Goal: Task Accomplishment & Management: Manage account settings

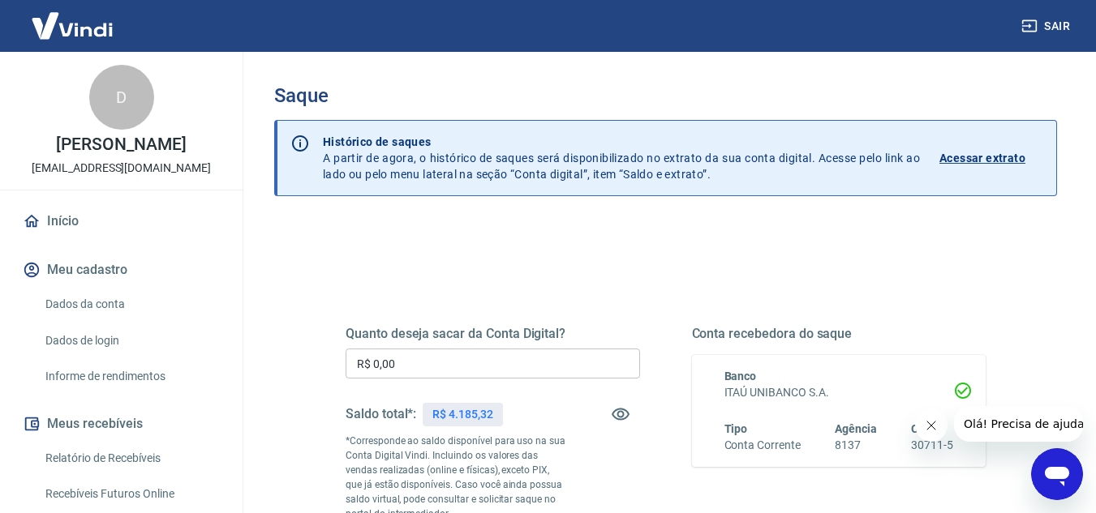
click at [492, 361] on input "R$ 0,00" at bounding box center [493, 364] width 294 height 30
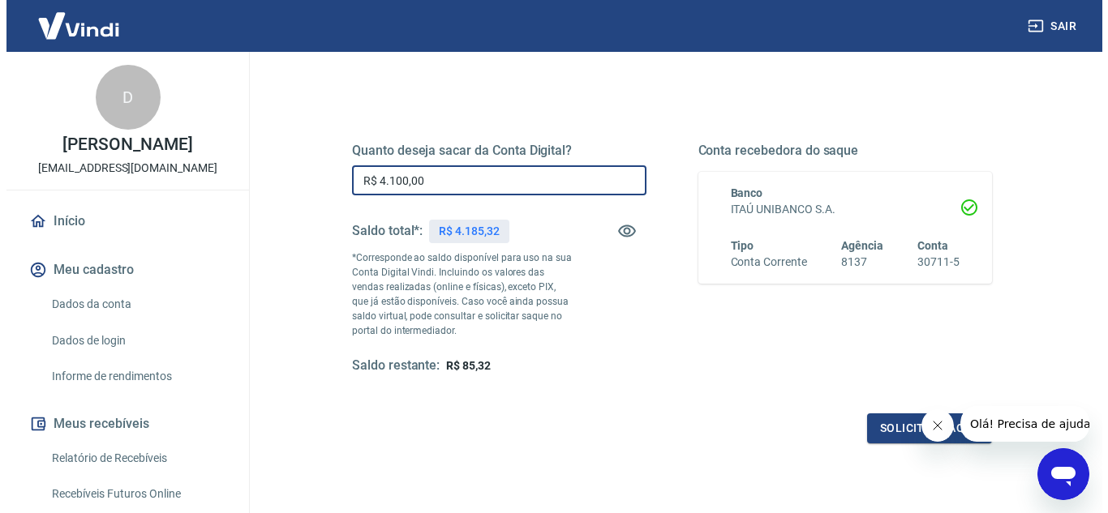
scroll to position [227, 0]
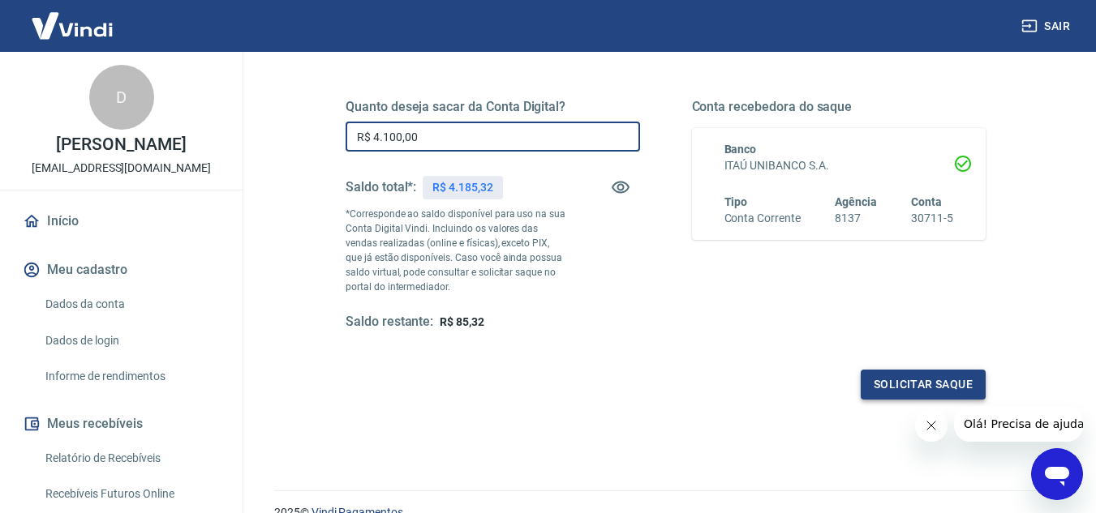
type input "R$ 4.100,00"
click at [913, 374] on button "Solicitar saque" at bounding box center [923, 385] width 125 height 30
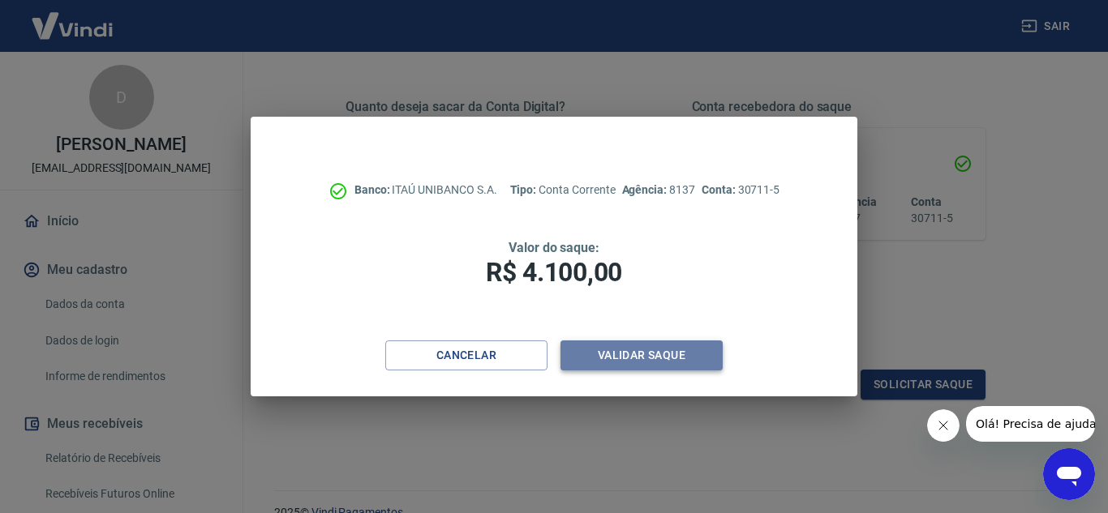
click at [658, 349] on button "Validar saque" at bounding box center [641, 356] width 162 height 30
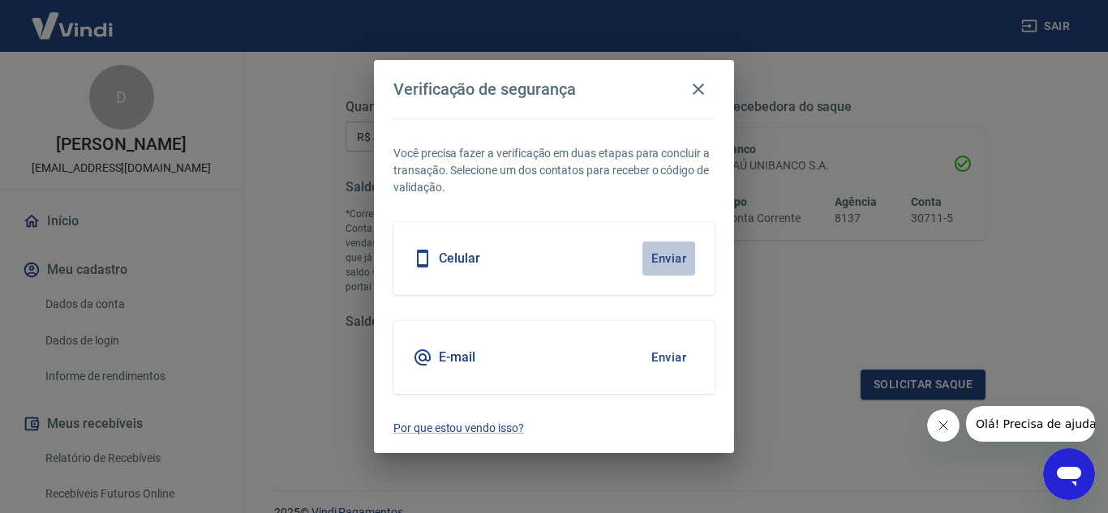
click at [672, 252] on button "Enviar" at bounding box center [668, 259] width 53 height 34
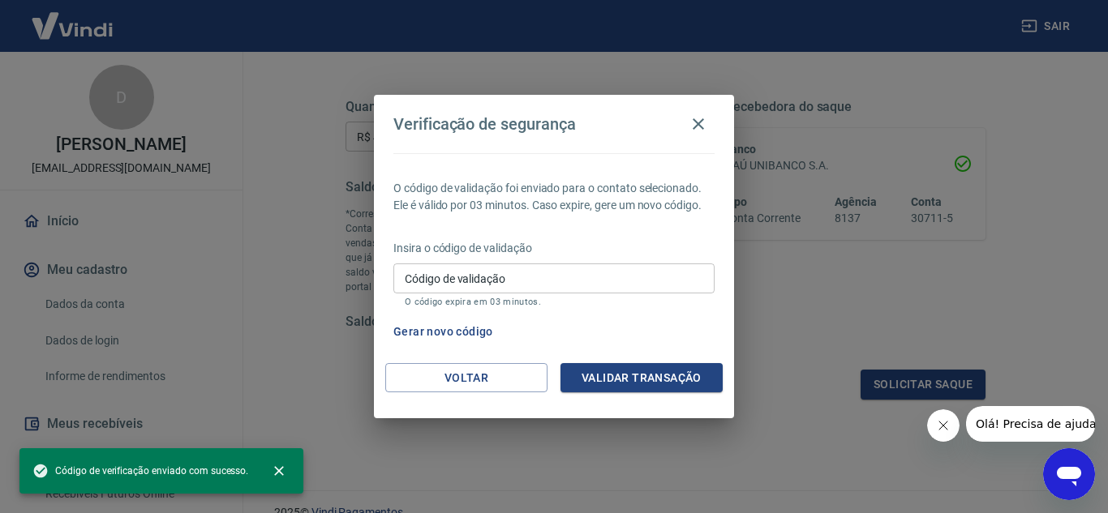
click at [550, 274] on input "Código de validação" at bounding box center [553, 279] width 321 height 30
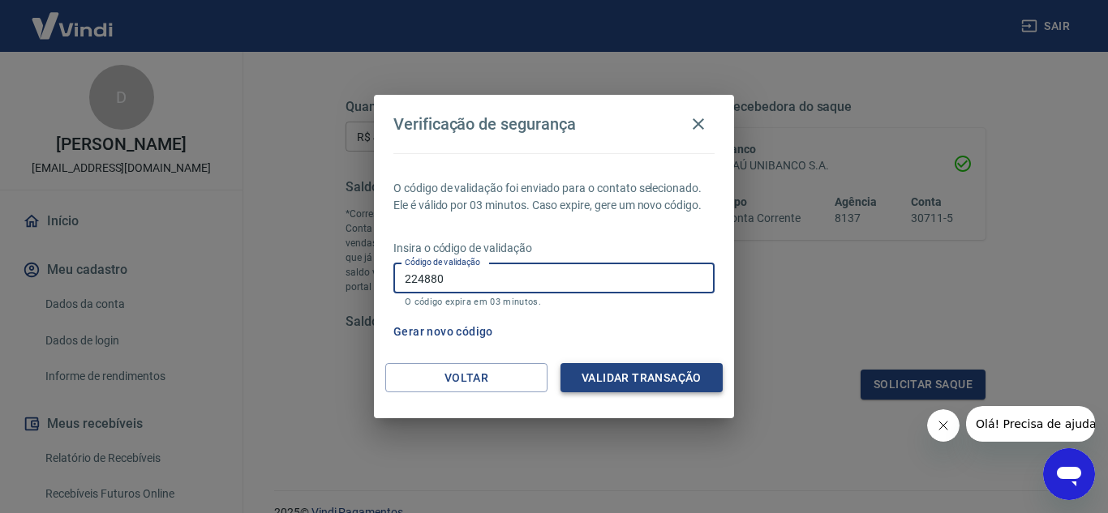
type input "224880"
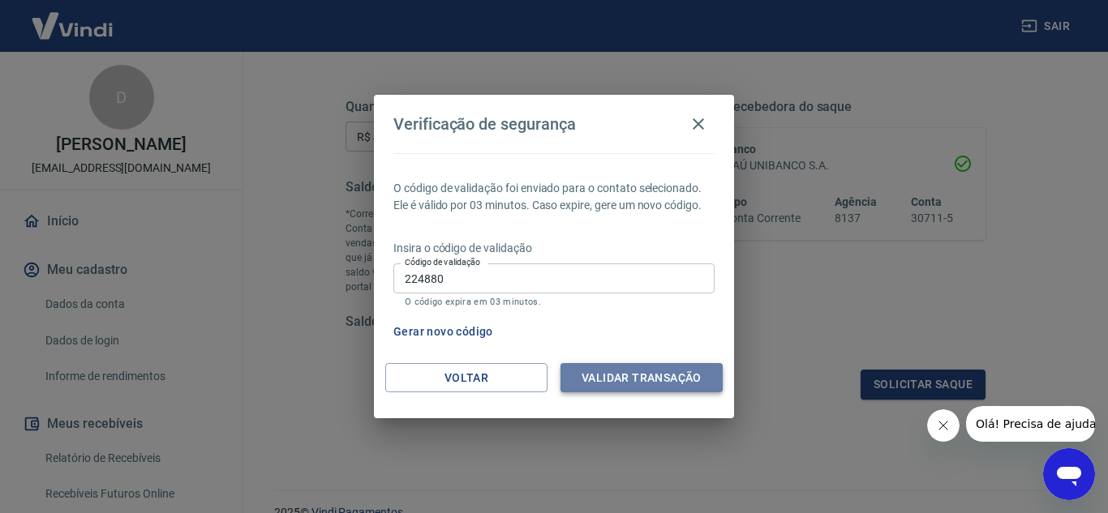
click at [644, 383] on button "Validar transação" at bounding box center [641, 378] width 162 height 30
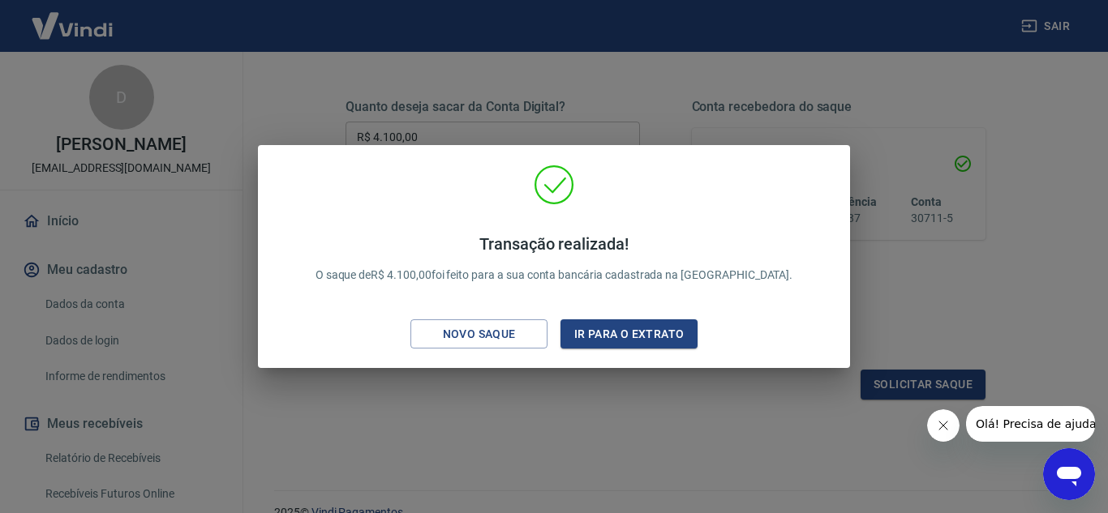
click at [644, 383] on div "Transação realizada! O saque de R$ 4.100,00 foi feito para a sua conta bancária…" at bounding box center [554, 256] width 1108 height 513
